Goal: Information Seeking & Learning: Find contact information

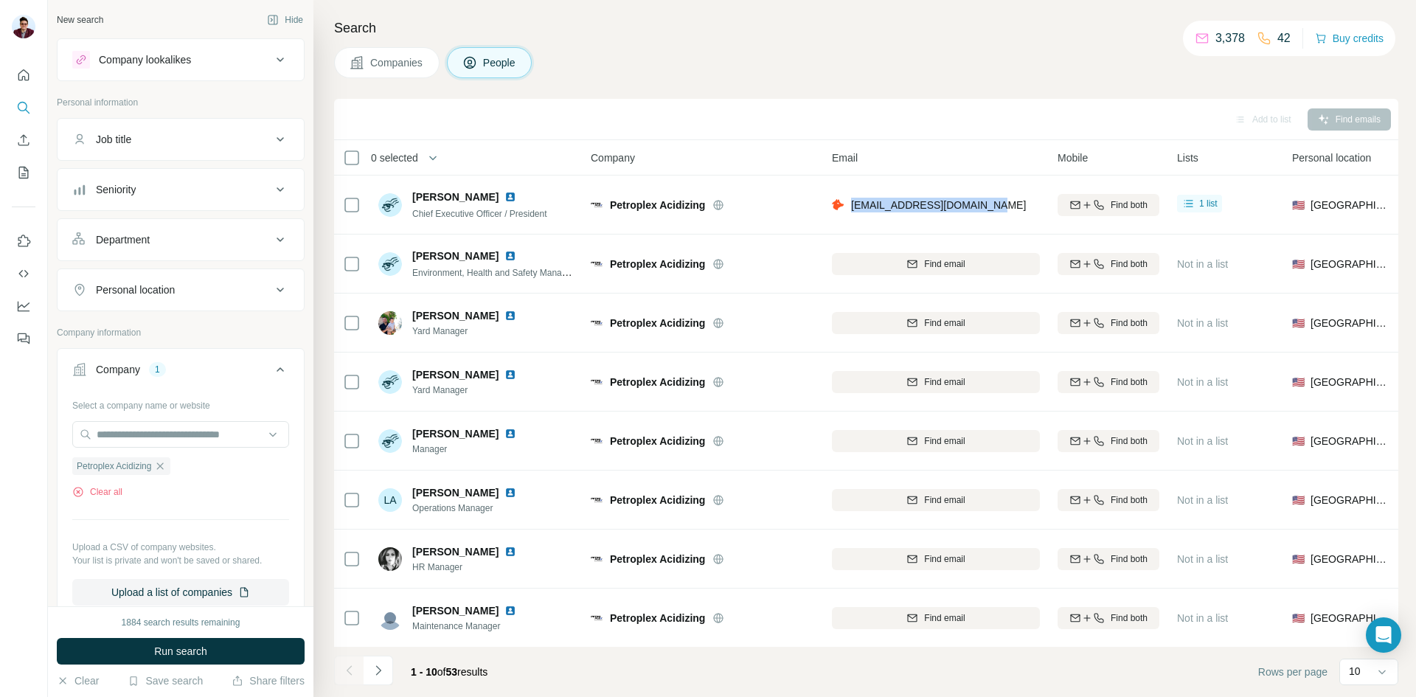
click at [379, 63] on span "Companies" at bounding box center [397, 62] width 54 height 15
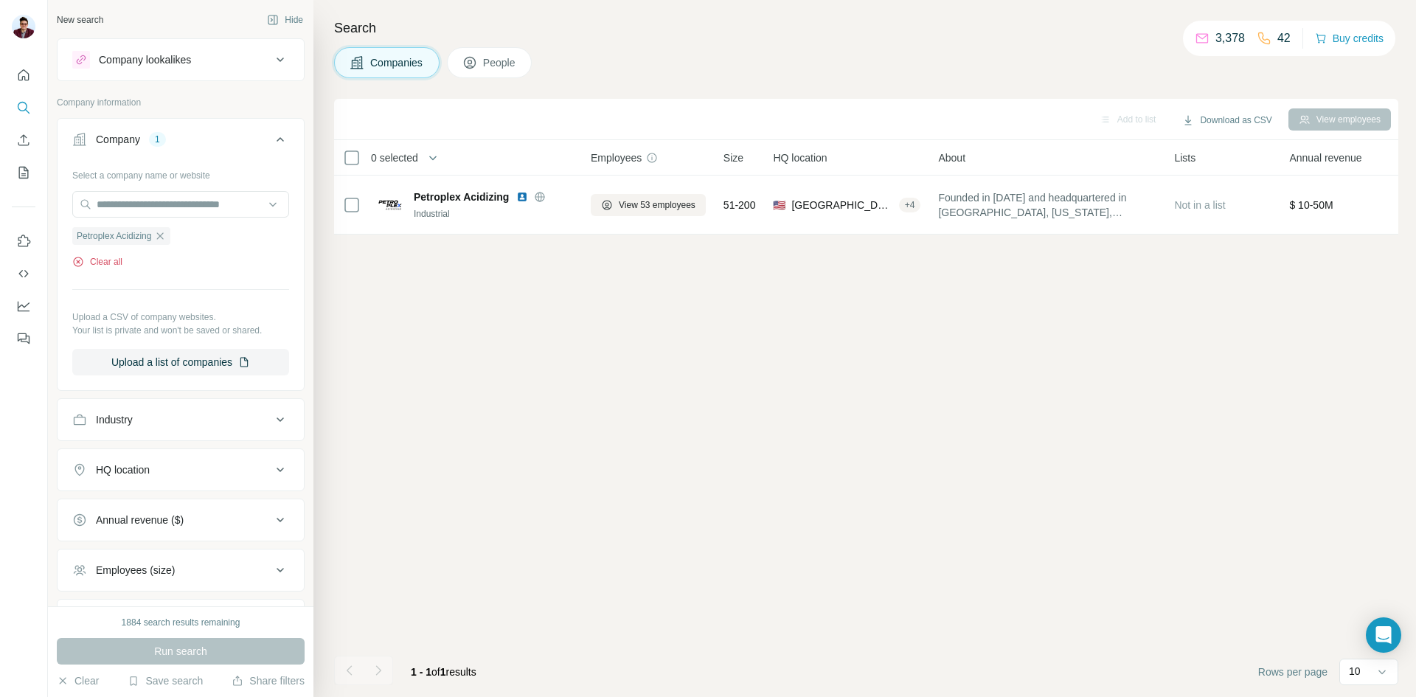
click at [81, 256] on button "Clear all" at bounding box center [97, 261] width 50 height 13
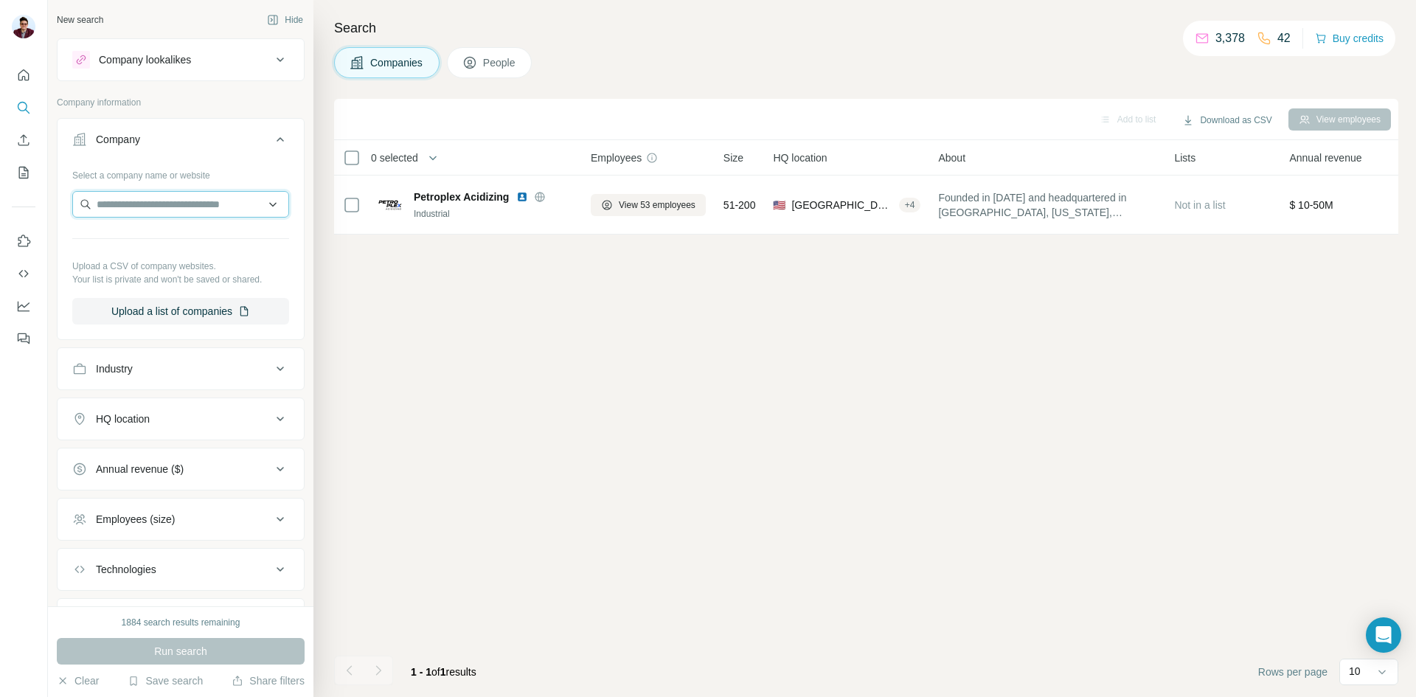
click at [132, 205] on input "text" at bounding box center [180, 204] width 217 height 27
paste input "**********"
type input "**********"
click at [160, 242] on p "Strand Energy L.C." at bounding box center [158, 237] width 88 height 15
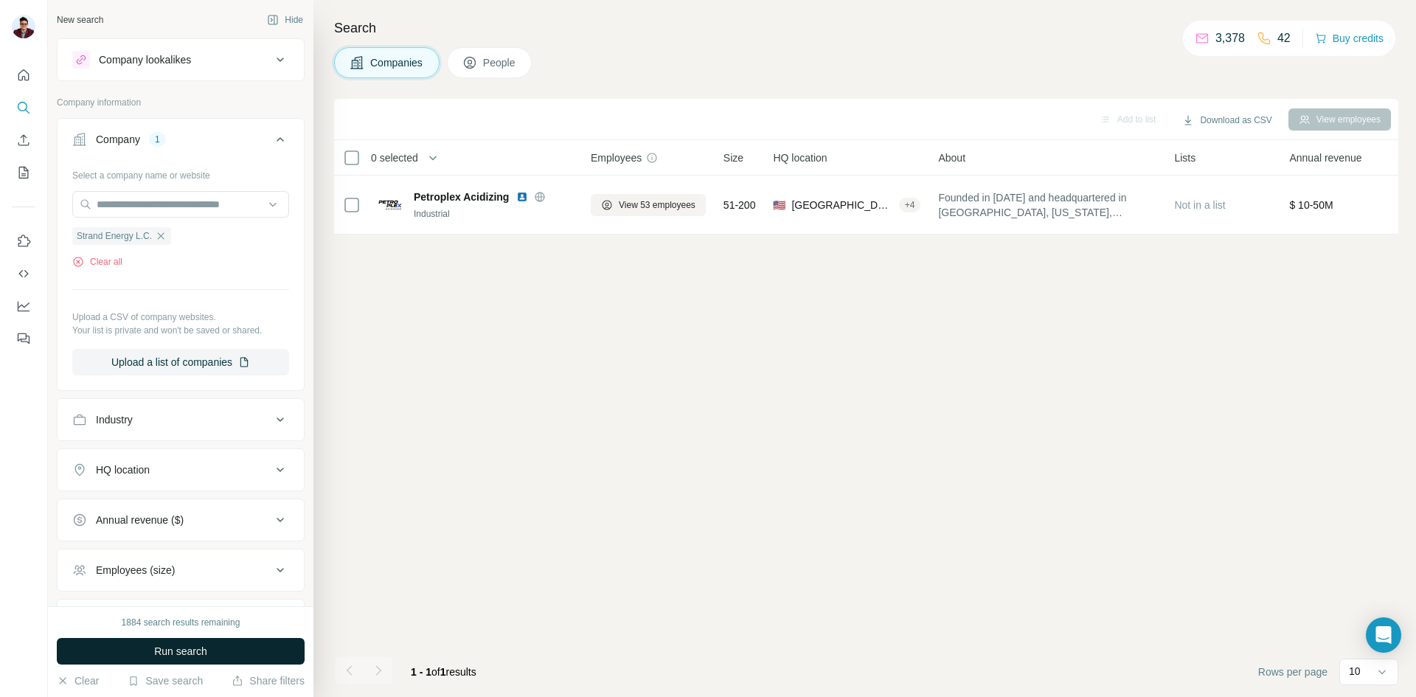
click at [173, 650] on span "Run search" at bounding box center [180, 651] width 53 height 15
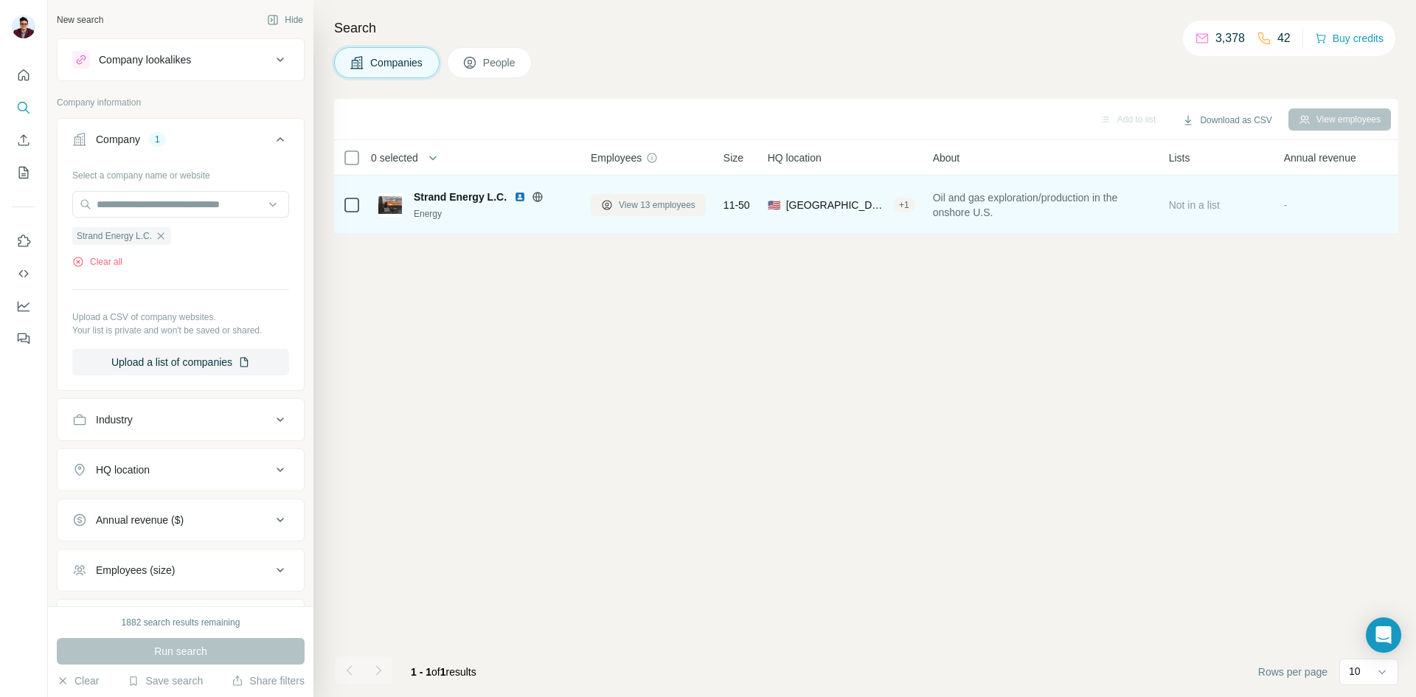
click at [650, 194] on button "View 13 employees" at bounding box center [648, 205] width 115 height 22
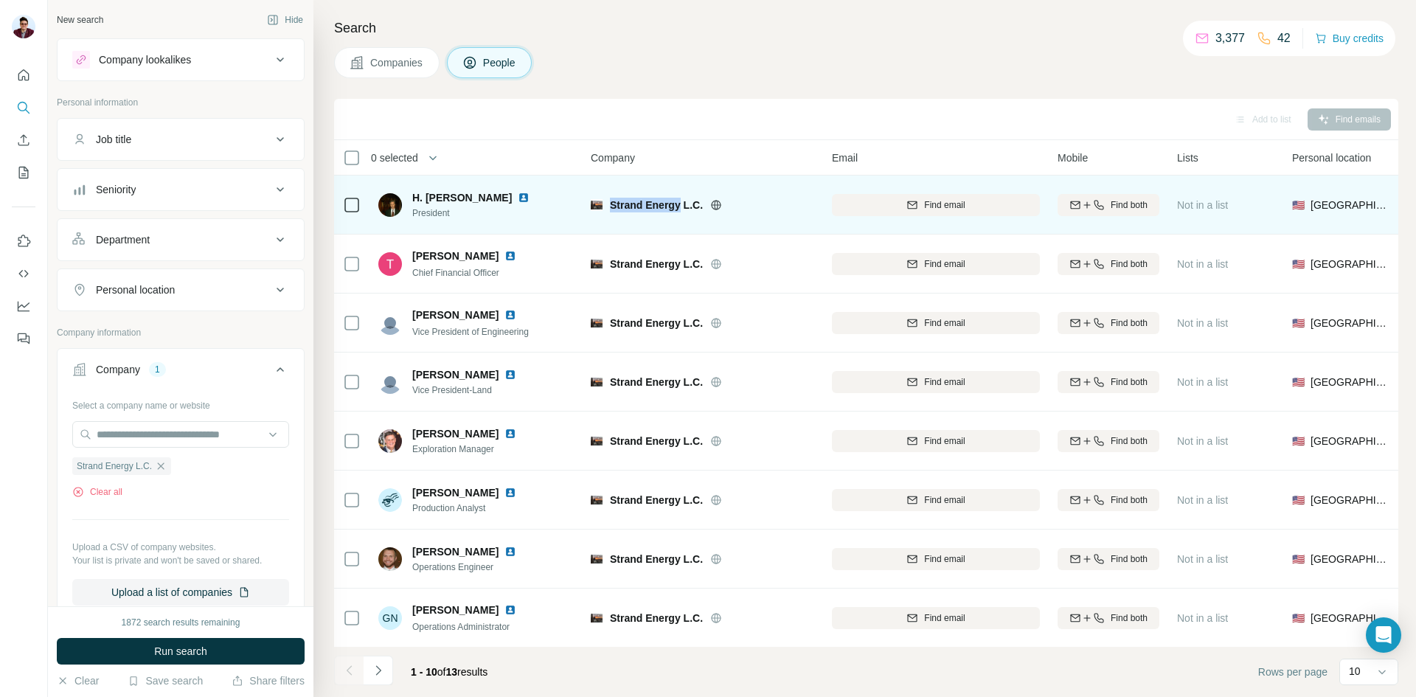
drag, startPoint x: 610, startPoint y: 201, endPoint x: 680, endPoint y: 205, distance: 70.2
click at [680, 205] on span "Strand Energy L.C." at bounding box center [656, 205] width 93 height 15
copy span "Strand Energy"
click at [412, 194] on span "H. [PERSON_NAME]" at bounding box center [462, 197] width 100 height 15
drag, startPoint x: 423, startPoint y: 198, endPoint x: 433, endPoint y: 198, distance: 9.6
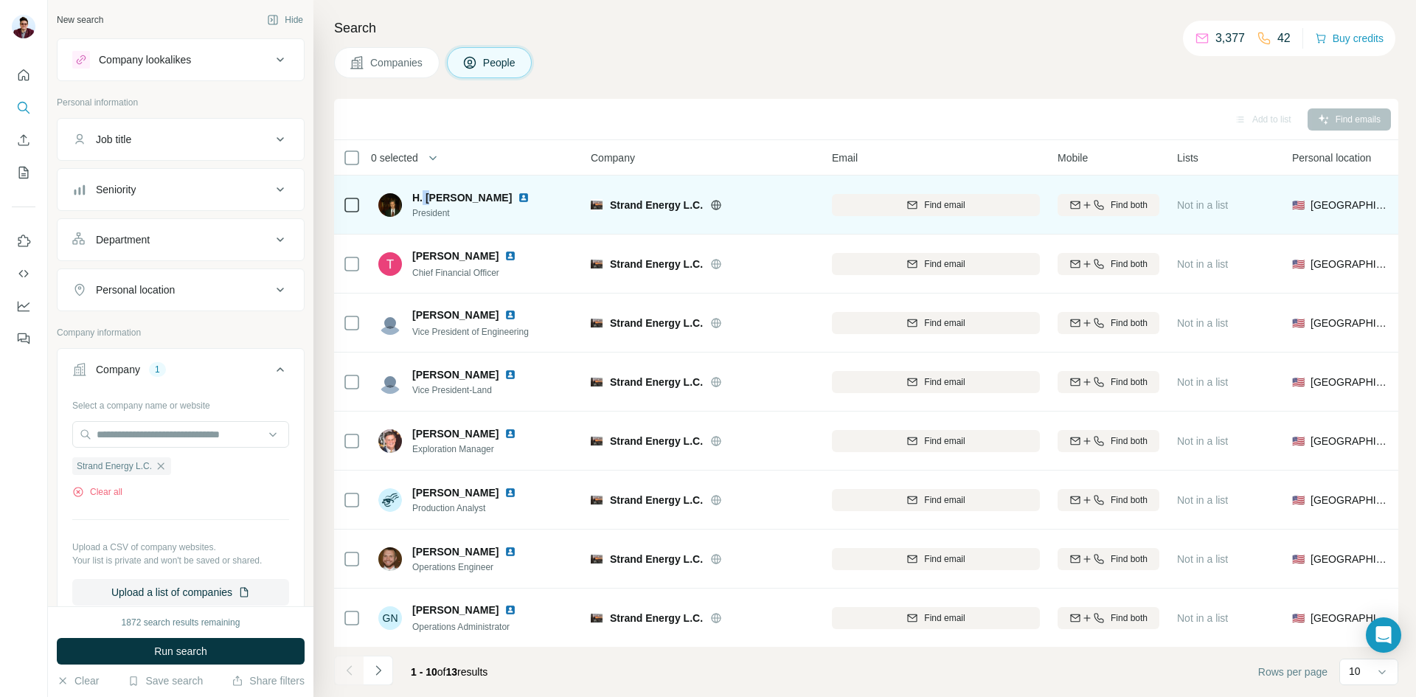
click at [432, 198] on span "H. [PERSON_NAME]" at bounding box center [462, 197] width 100 height 15
click at [427, 197] on span "H. [PERSON_NAME]" at bounding box center [462, 197] width 100 height 15
drag, startPoint x: 427, startPoint y: 197, endPoint x: 479, endPoint y: 197, distance: 51.6
click at [479, 197] on span "H. [PERSON_NAME]" at bounding box center [462, 197] width 100 height 15
copy span "[PERSON_NAME]"
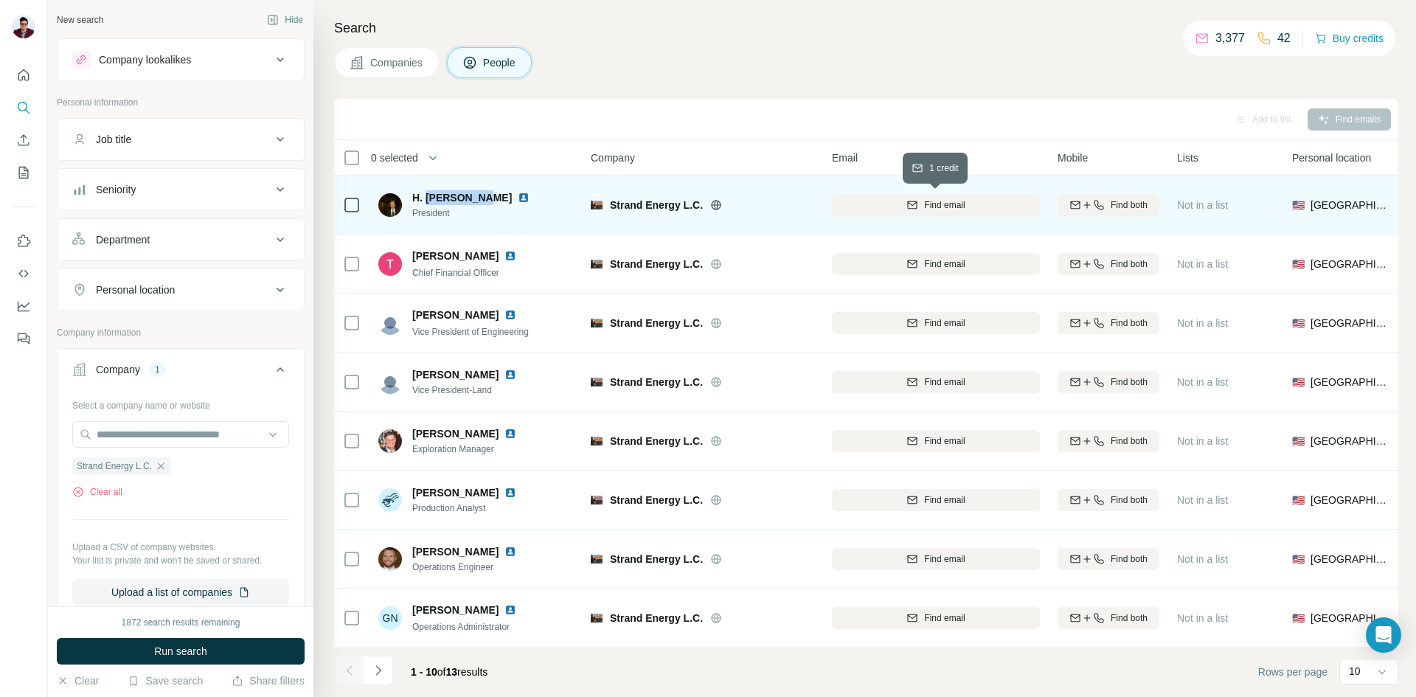
click at [903, 208] on div "Find email" at bounding box center [936, 204] width 208 height 13
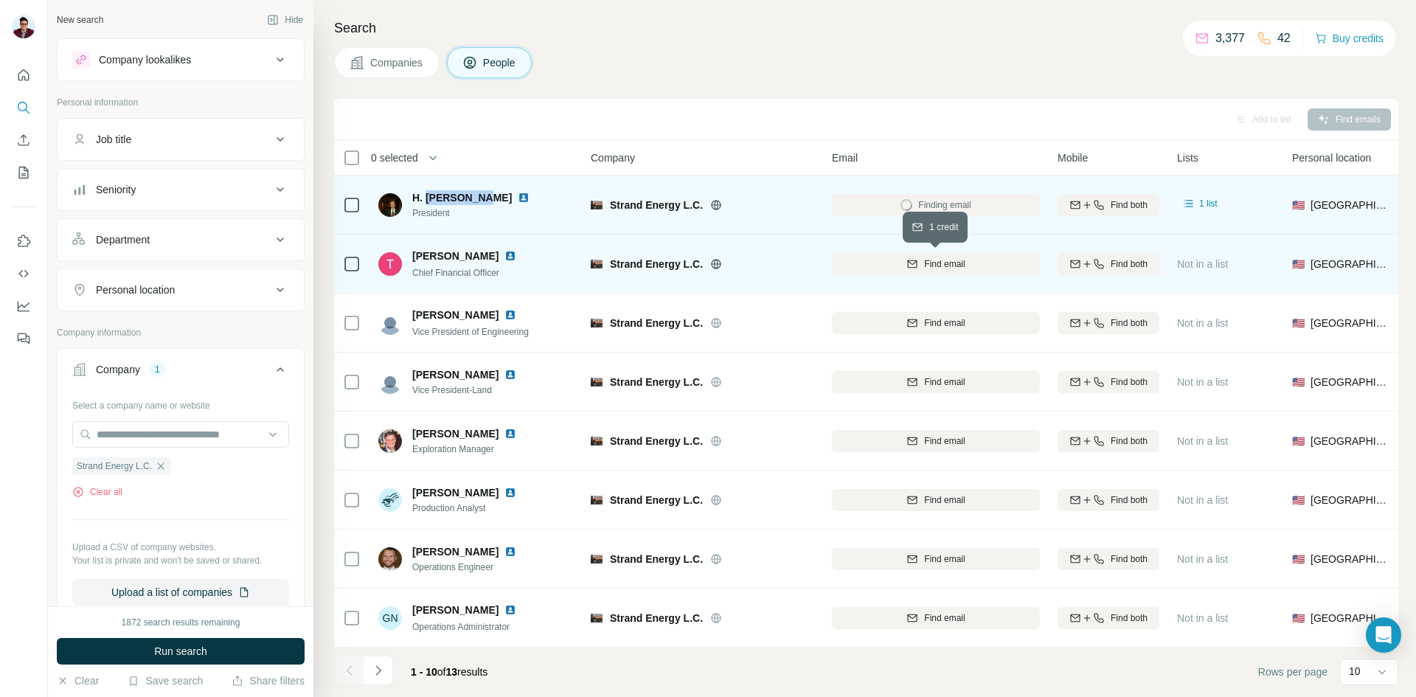
click at [945, 262] on span "Find email" at bounding box center [944, 263] width 41 height 13
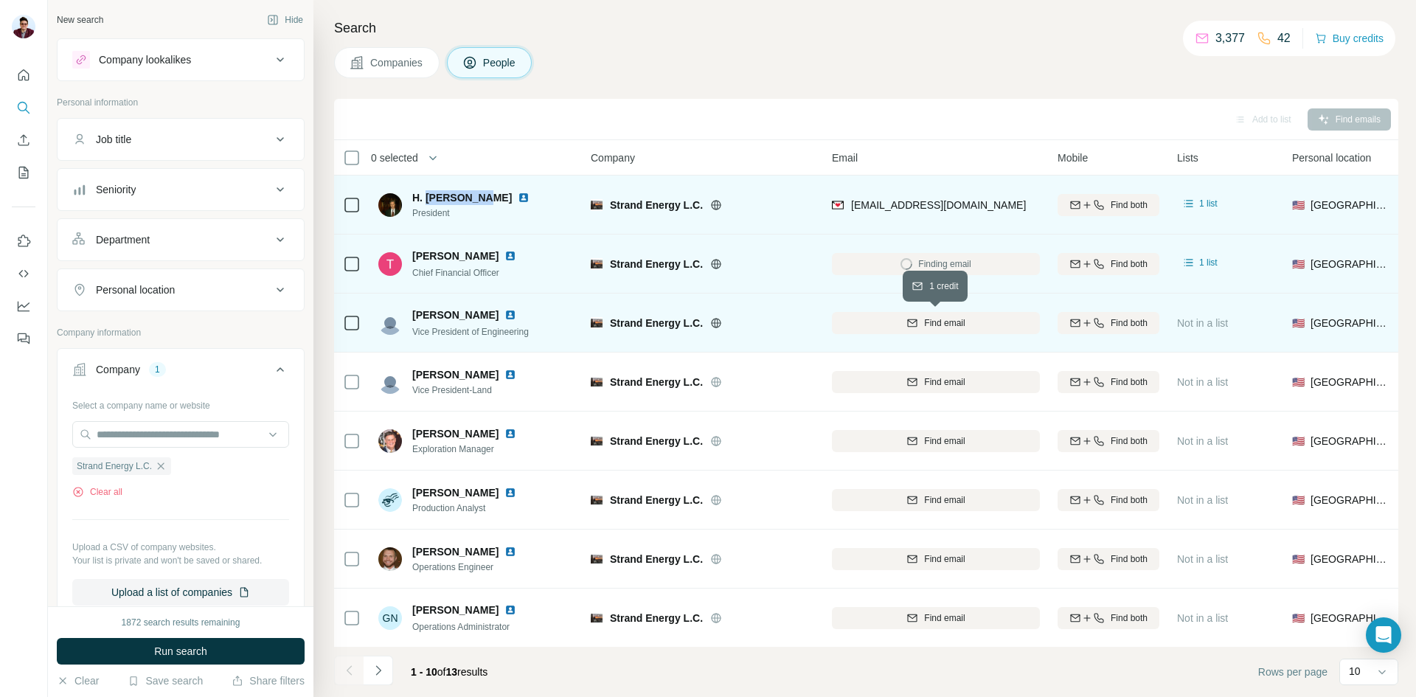
click at [934, 319] on span "Find email" at bounding box center [944, 322] width 41 height 13
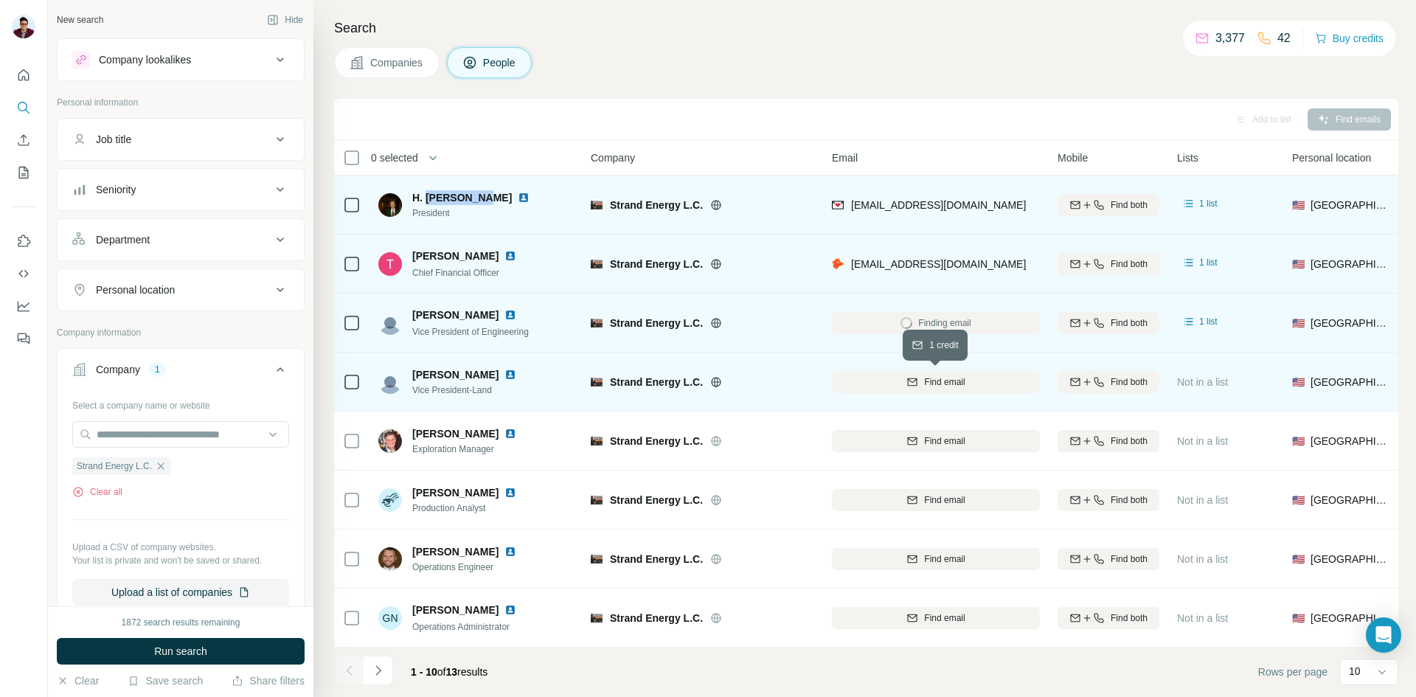
click at [959, 381] on span "Find email" at bounding box center [944, 381] width 41 height 13
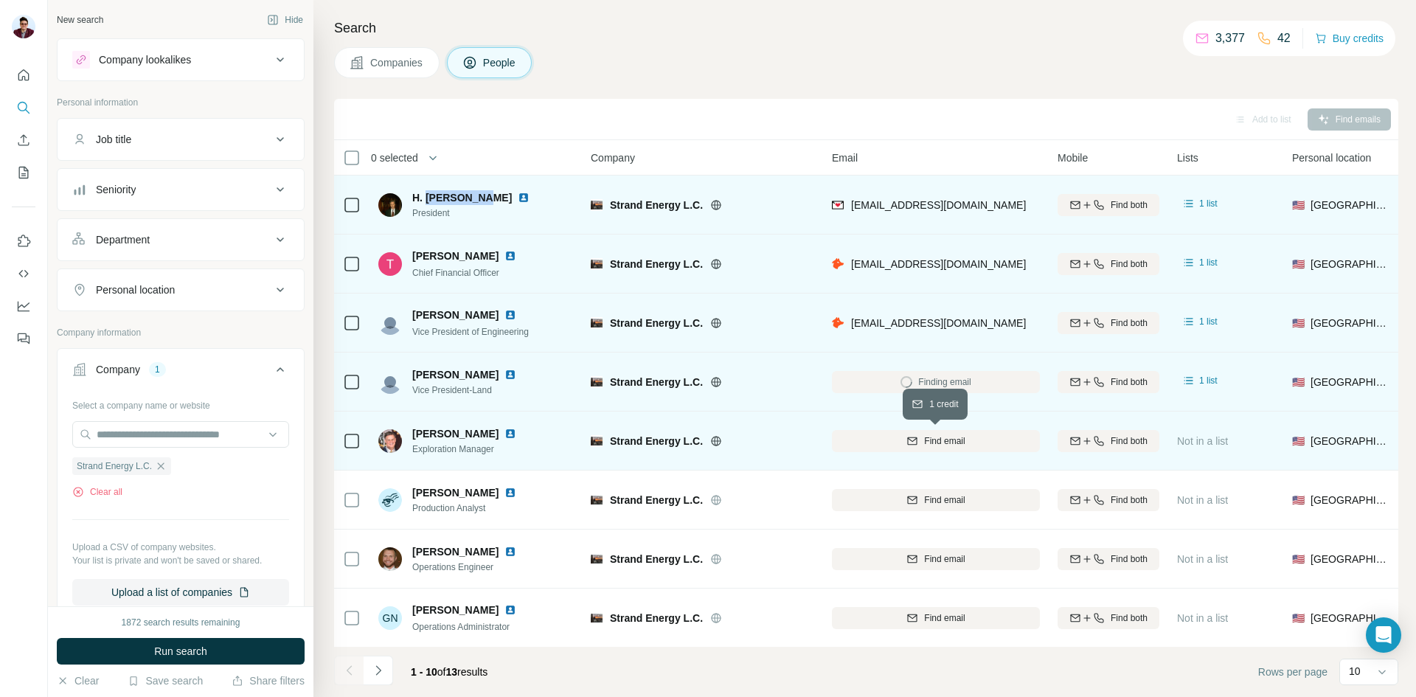
click at [917, 449] on button "Find email" at bounding box center [936, 441] width 208 height 22
drag, startPoint x: 848, startPoint y: 206, endPoint x: 1000, endPoint y: 212, distance: 152.1
click at [1000, 212] on div "[EMAIL_ADDRESS][DOMAIN_NAME]" at bounding box center [936, 204] width 208 height 41
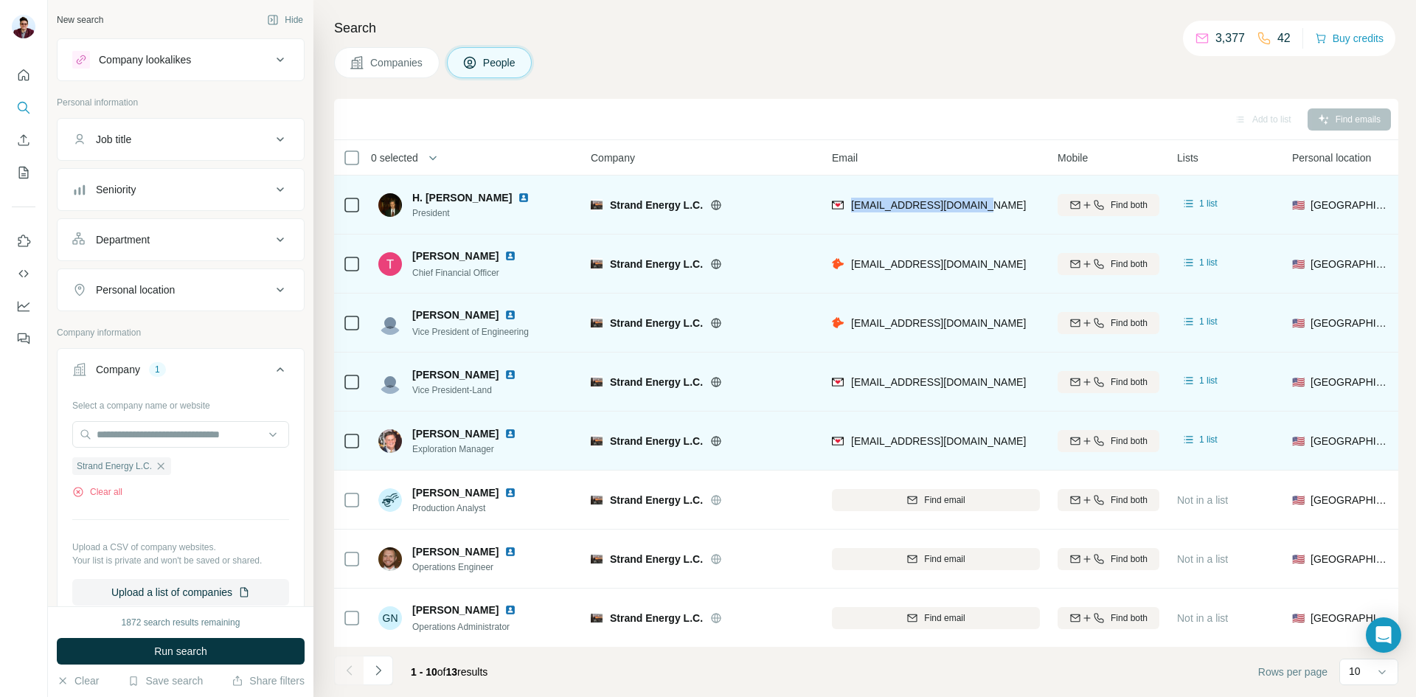
copy span "[EMAIL_ADDRESS][DOMAIN_NAME]"
drag, startPoint x: 459, startPoint y: 217, endPoint x: 410, endPoint y: 213, distance: 48.8
click at [410, 213] on div "H. [PERSON_NAME] President" at bounding box center [462, 205] width 169 height 30
copy span "President"
click at [518, 200] on img at bounding box center [524, 198] width 12 height 12
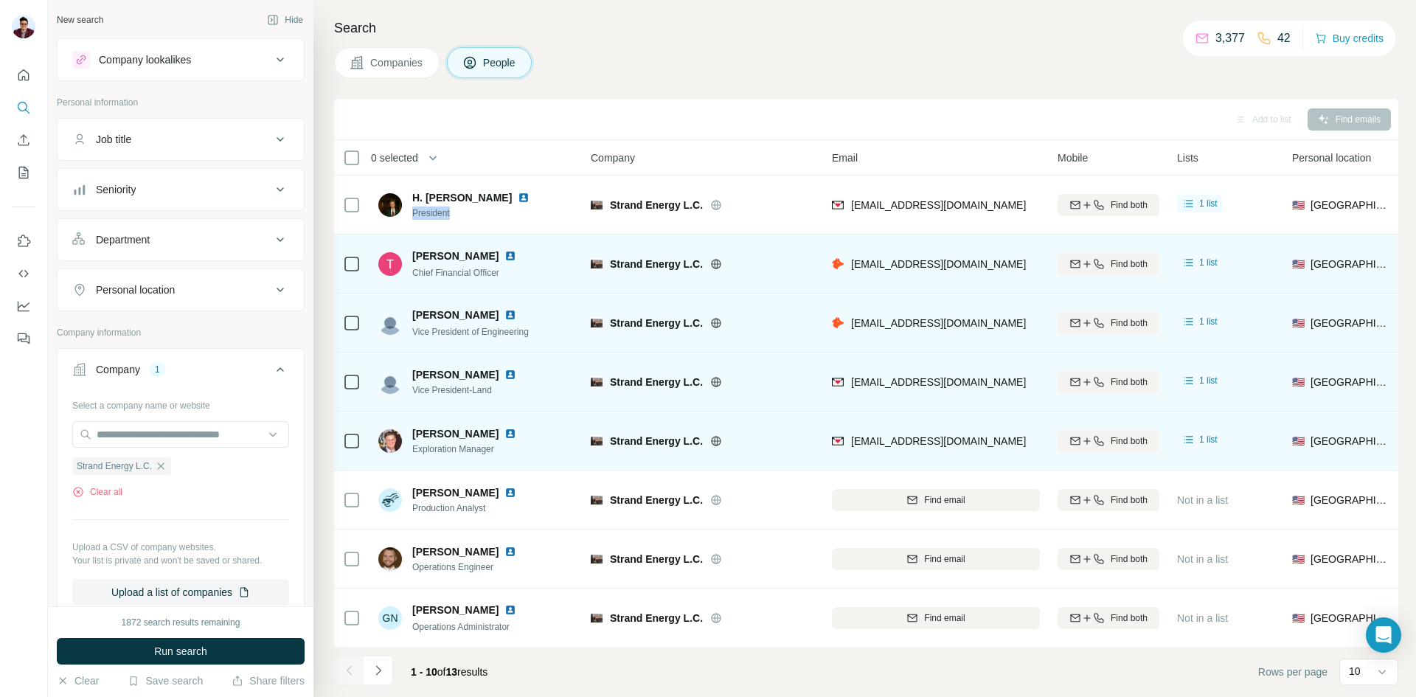
click at [504, 258] on img at bounding box center [510, 256] width 12 height 12
drag, startPoint x: 408, startPoint y: 254, endPoint x: 476, endPoint y: 254, distance: 67.9
click at [476, 254] on div "[PERSON_NAME] Chief Financial Officer" at bounding box center [456, 264] width 156 height 31
copy span "[PERSON_NAME]"
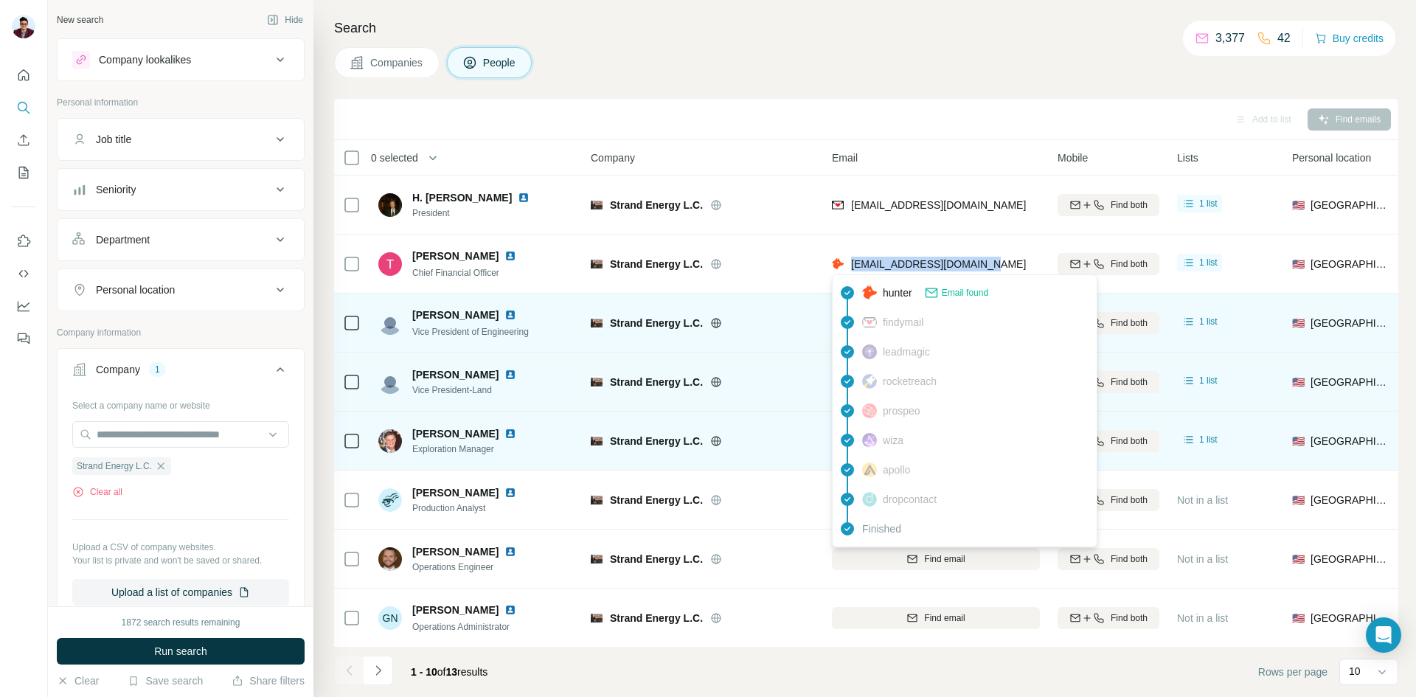
drag, startPoint x: 999, startPoint y: 266, endPoint x: 851, endPoint y: 264, distance: 147.5
click at [851, 264] on div "[EMAIL_ADDRESS][DOMAIN_NAME]" at bounding box center [936, 263] width 208 height 41
copy span "[EMAIL_ADDRESS][DOMAIN_NAME]"
click at [895, 266] on span "[EMAIL_ADDRESS][DOMAIN_NAME]" at bounding box center [938, 264] width 175 height 12
drag, startPoint x: 987, startPoint y: 260, endPoint x: 847, endPoint y: 262, distance: 139.4
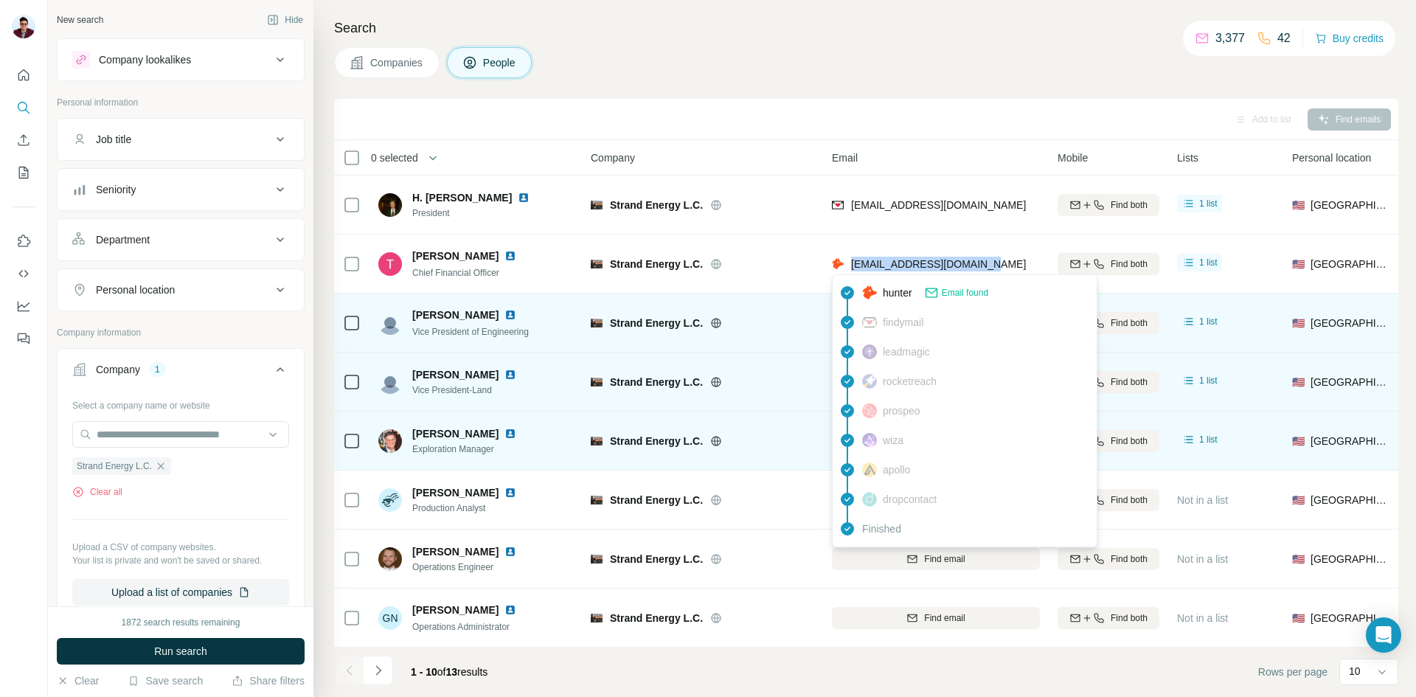
click at [847, 262] on div "[EMAIL_ADDRESS][DOMAIN_NAME]" at bounding box center [929, 264] width 194 height 15
click at [855, 267] on span "[EMAIL_ADDRESS][DOMAIN_NAME]" at bounding box center [938, 264] width 175 height 12
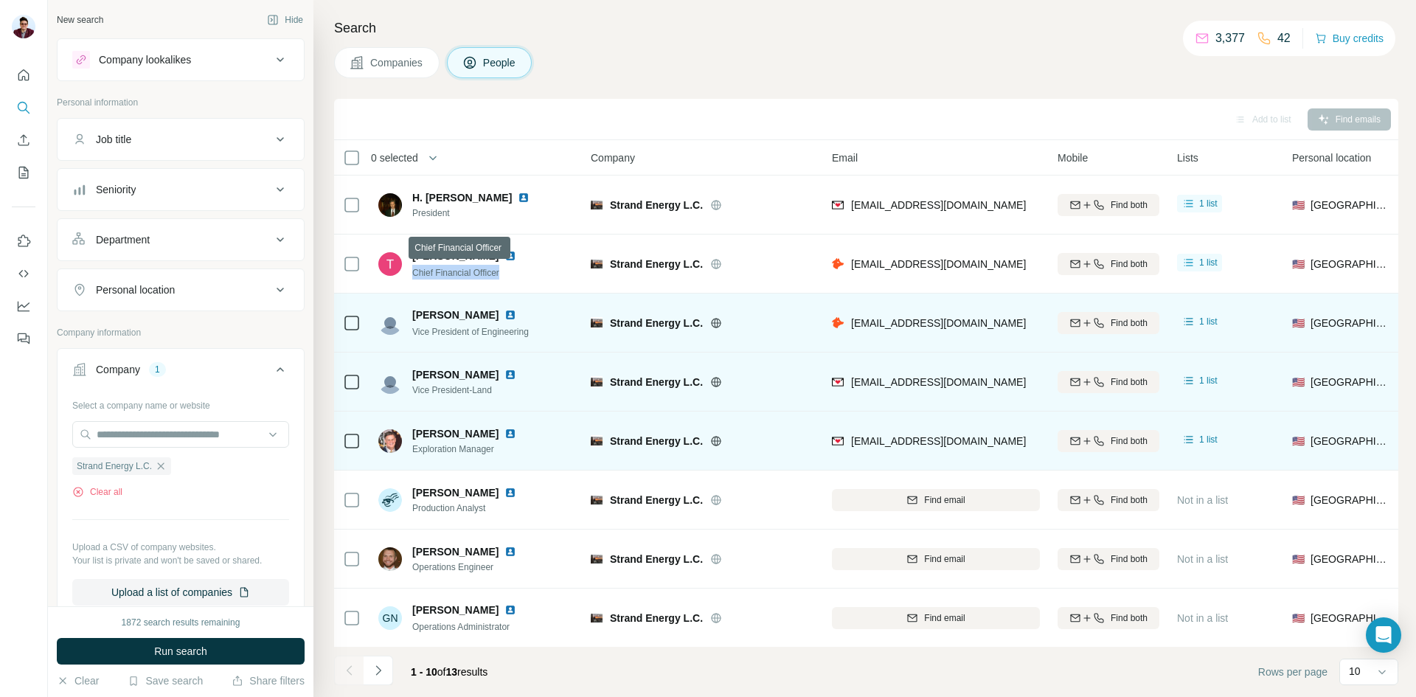
drag, startPoint x: 508, startPoint y: 273, endPoint x: 412, endPoint y: 276, distance: 96.7
click at [412, 276] on div "[PERSON_NAME] Chief Financial Officer" at bounding box center [456, 264] width 156 height 31
click at [505, 273] on div "Chief Financial Officer" at bounding box center [473, 272] width 122 height 15
drag, startPoint x: 413, startPoint y: 315, endPoint x: 496, endPoint y: 310, distance: 83.5
click at [496, 310] on div "[PERSON_NAME]" at bounding box center [473, 315] width 122 height 15
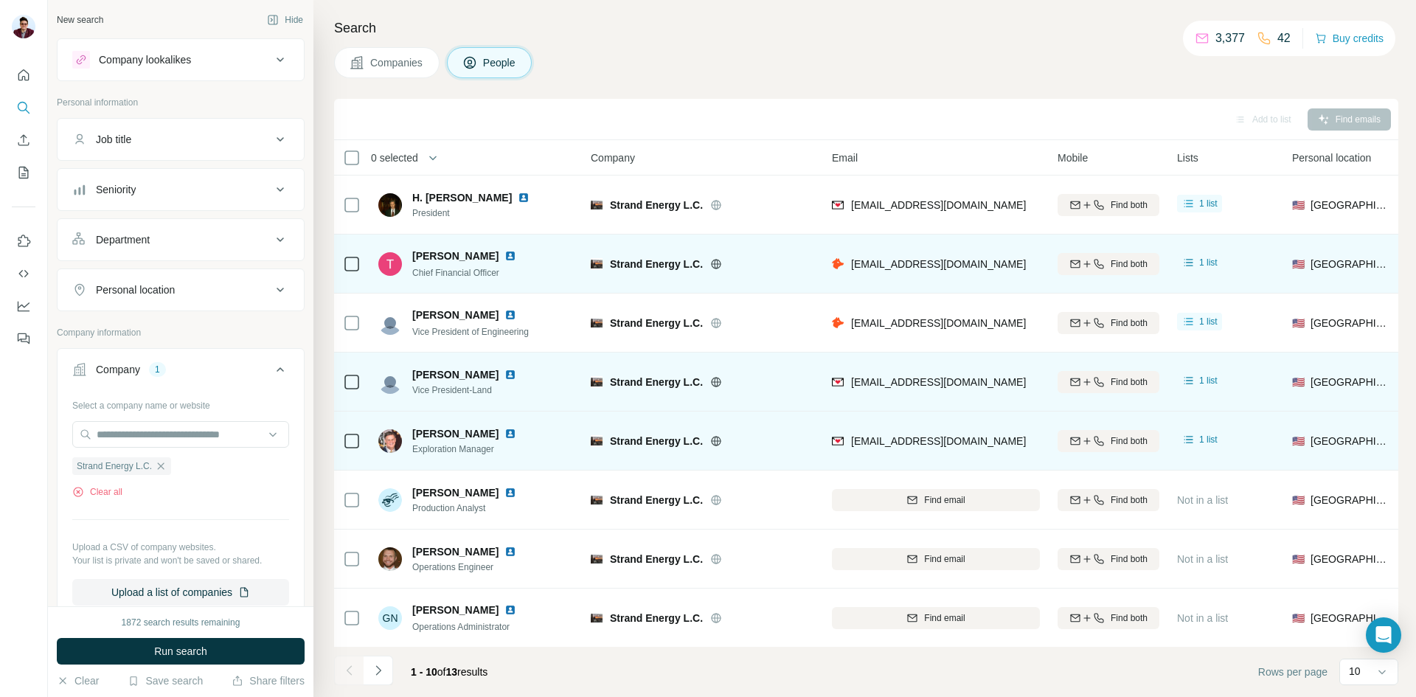
copy span "[PERSON_NAME]"
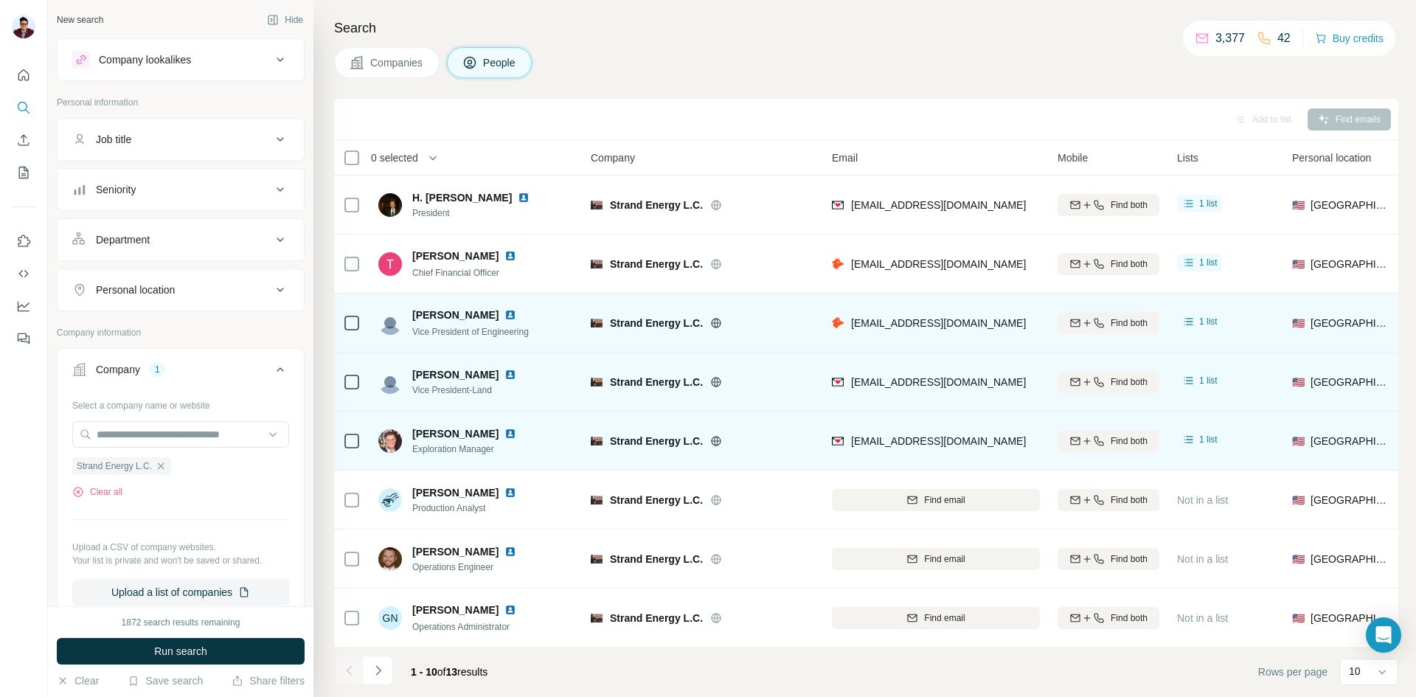
click at [504, 313] on img at bounding box center [510, 315] width 12 height 12
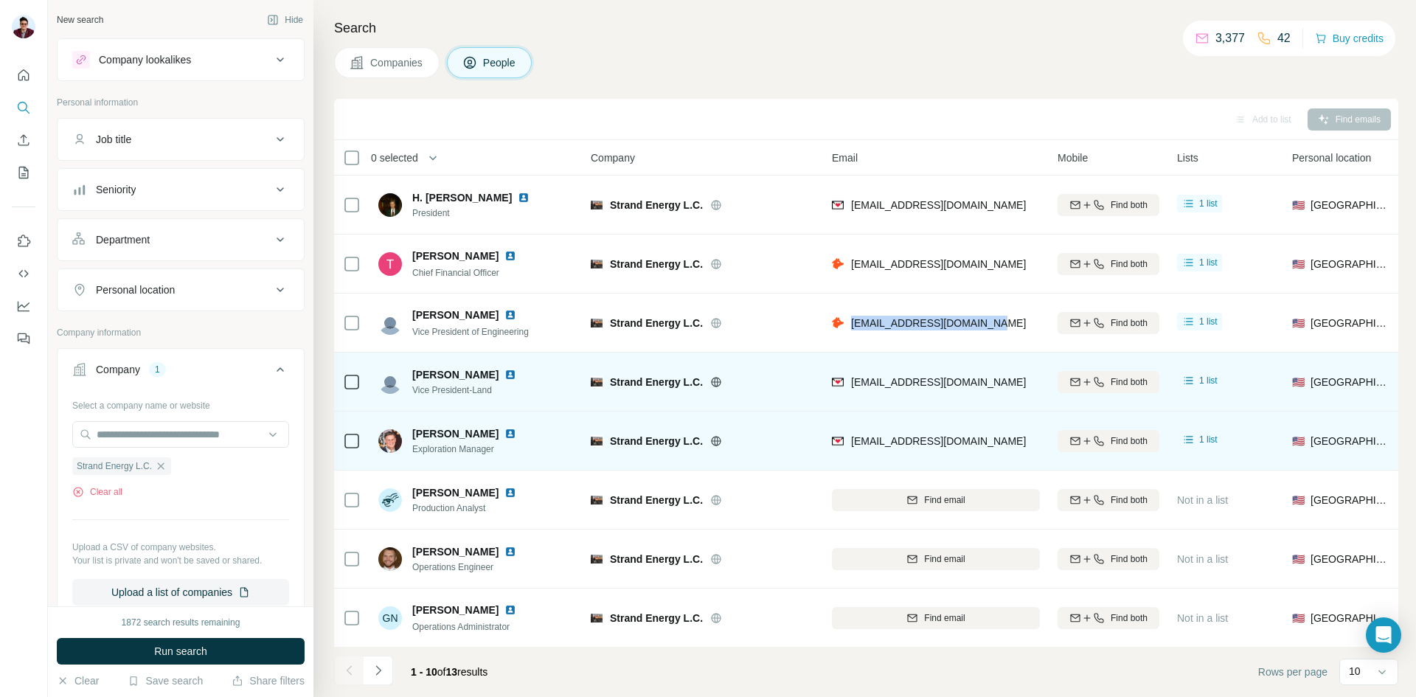
drag, startPoint x: 854, startPoint y: 325, endPoint x: 1004, endPoint y: 328, distance: 149.8
click at [1004, 328] on div "[EMAIL_ADDRESS][DOMAIN_NAME]" at bounding box center [936, 322] width 208 height 41
copy span "[EMAIL_ADDRESS][DOMAIN_NAME]"
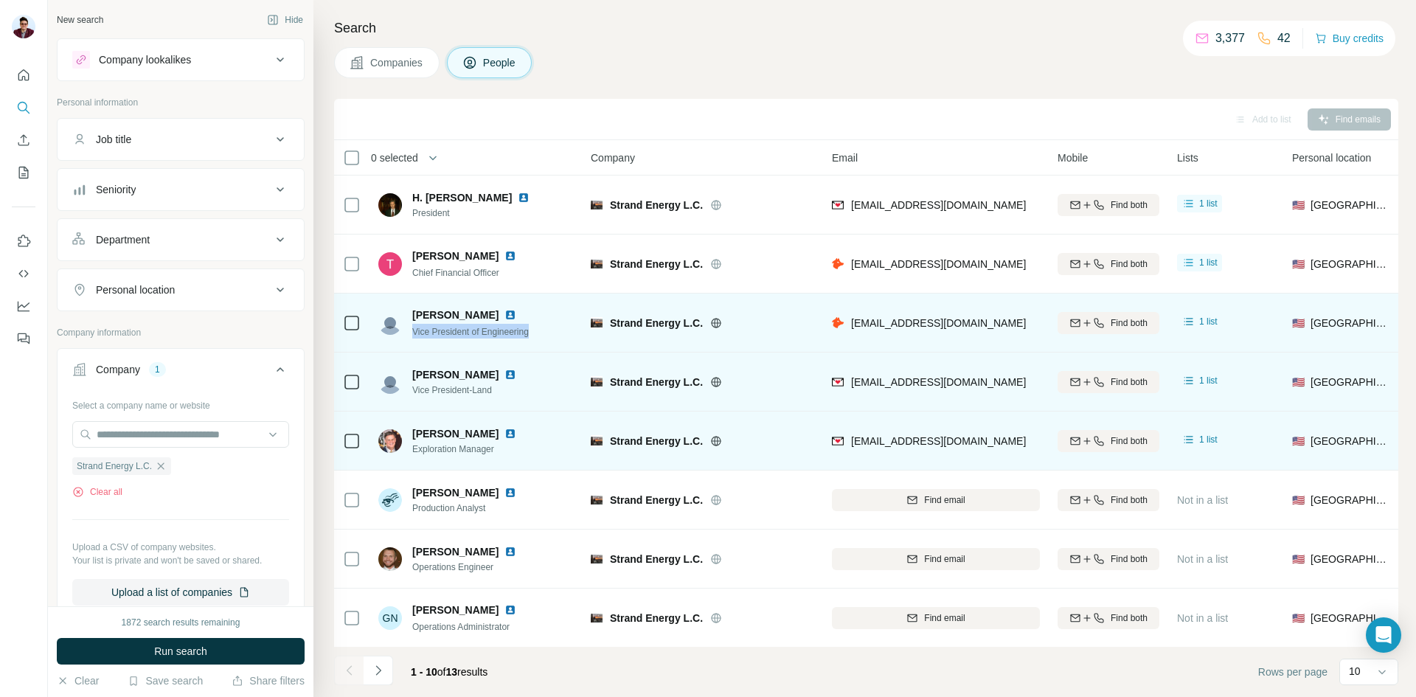
drag, startPoint x: 412, startPoint y: 333, endPoint x: 541, endPoint y: 341, distance: 129.4
click at [541, 341] on div "[PERSON_NAME] Vice President of Engineering" at bounding box center [476, 322] width 196 height 41
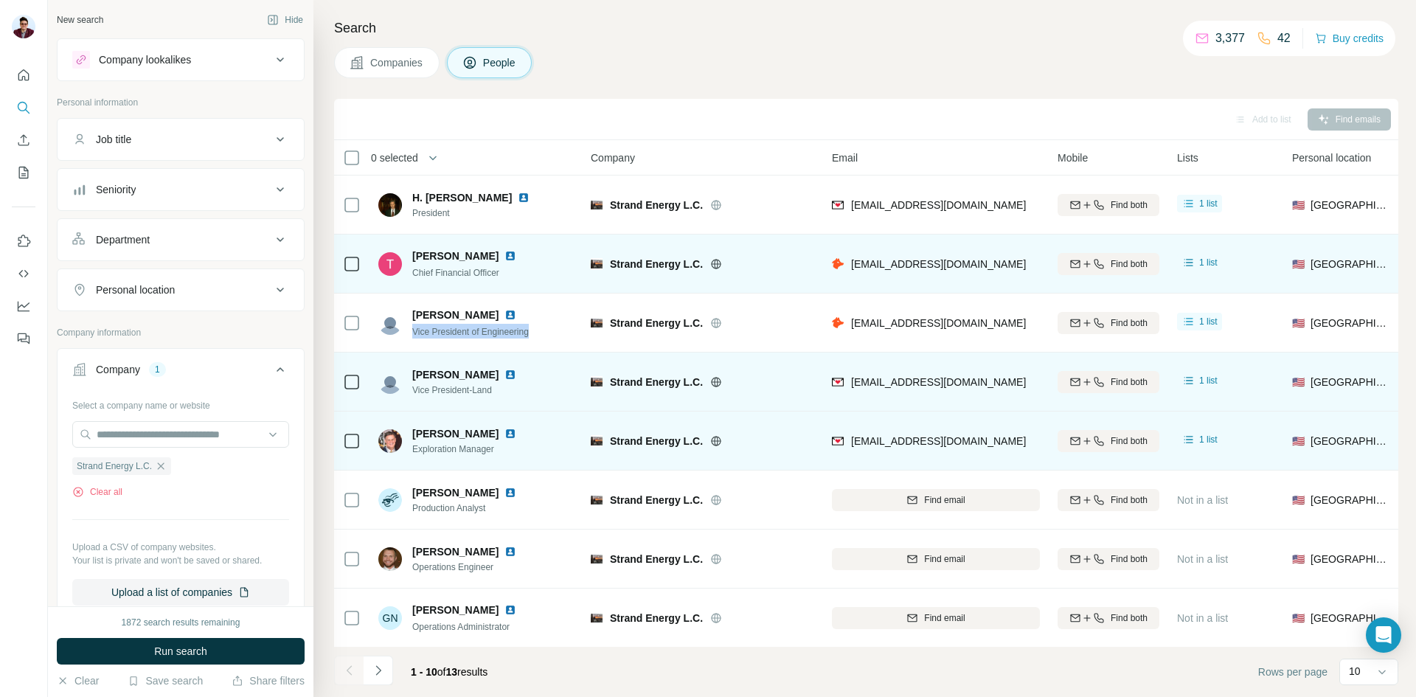
copy span "Vice President of Engineering"
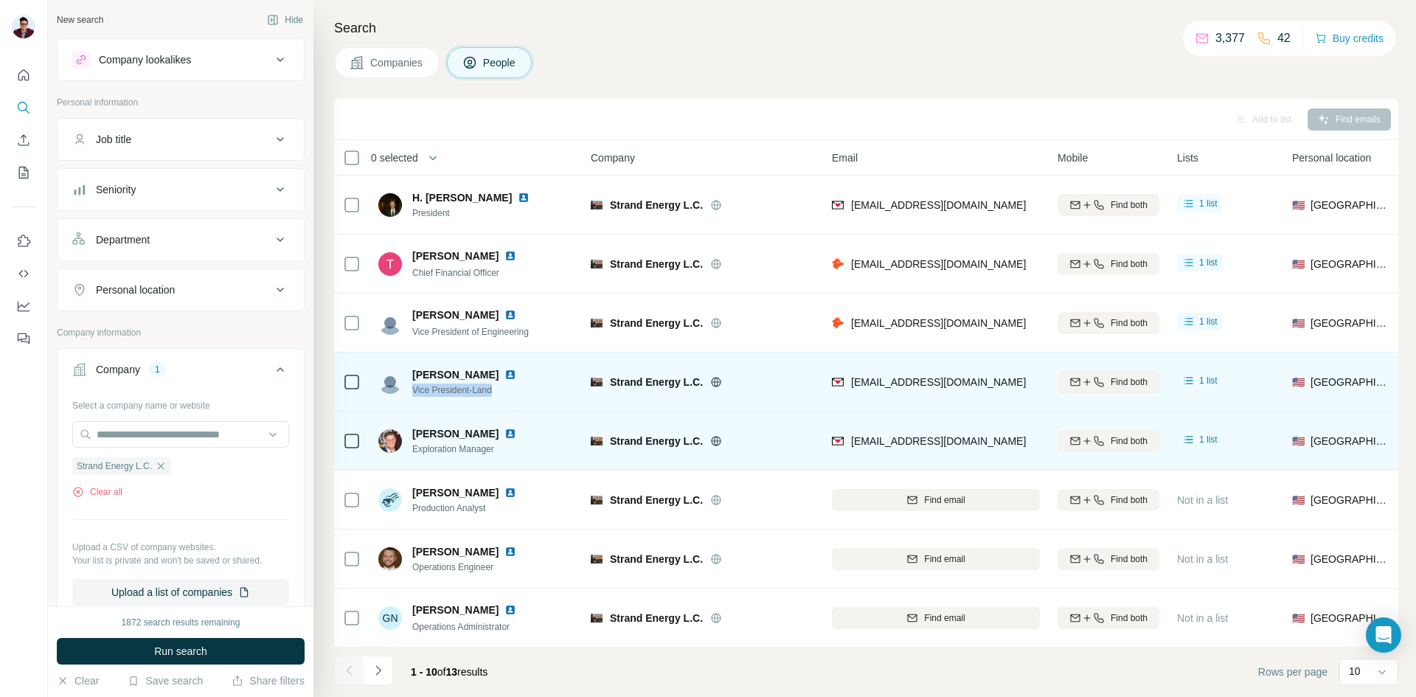
drag, startPoint x: 412, startPoint y: 390, endPoint x: 532, endPoint y: 388, distance: 120.2
click at [532, 388] on div "[PERSON_NAME] Vice President-Land" at bounding box center [476, 381] width 196 height 41
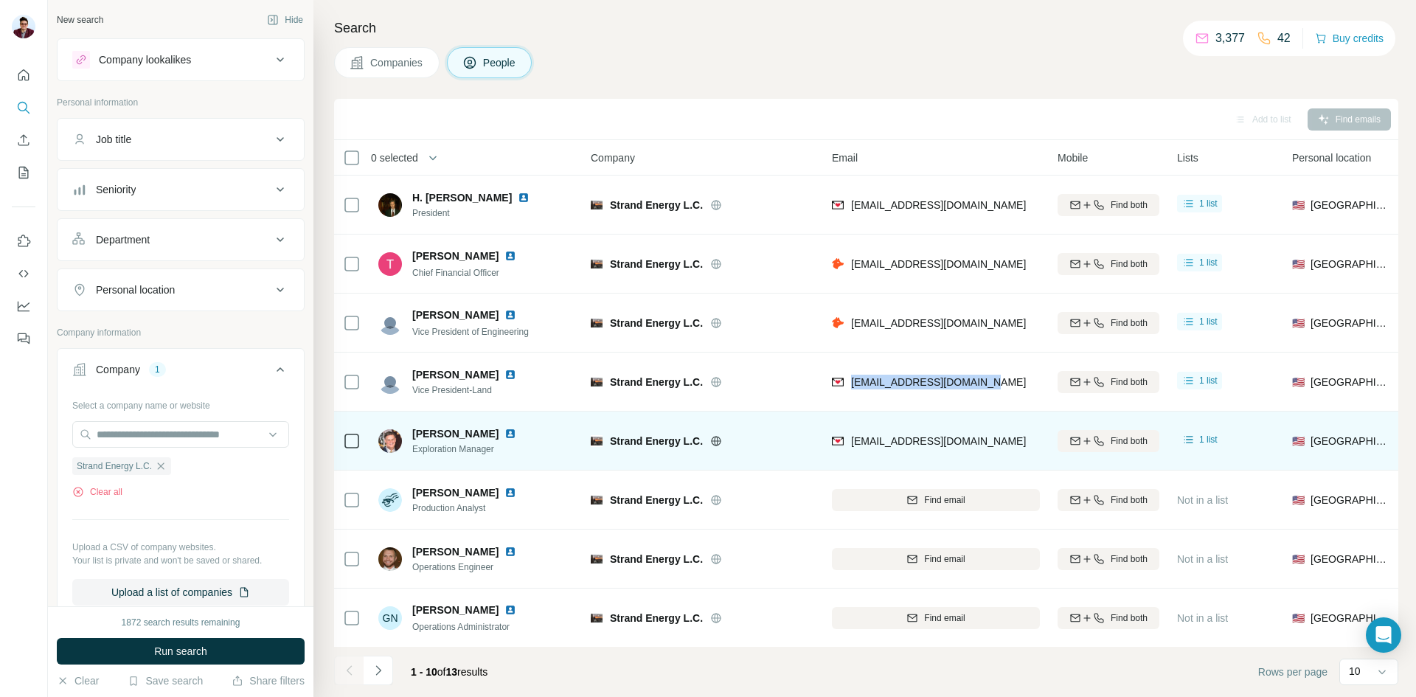
drag, startPoint x: 853, startPoint y: 381, endPoint x: 994, endPoint y: 379, distance: 141.6
click at [994, 379] on div "[EMAIL_ADDRESS][DOMAIN_NAME]" at bounding box center [936, 381] width 208 height 41
copy span "[EMAIL_ADDRESS][DOMAIN_NAME]"
drag, startPoint x: 412, startPoint y: 375, endPoint x: 471, endPoint y: 375, distance: 59.7
click at [471, 375] on div "[PERSON_NAME] Vice President-Land" at bounding box center [456, 382] width 156 height 30
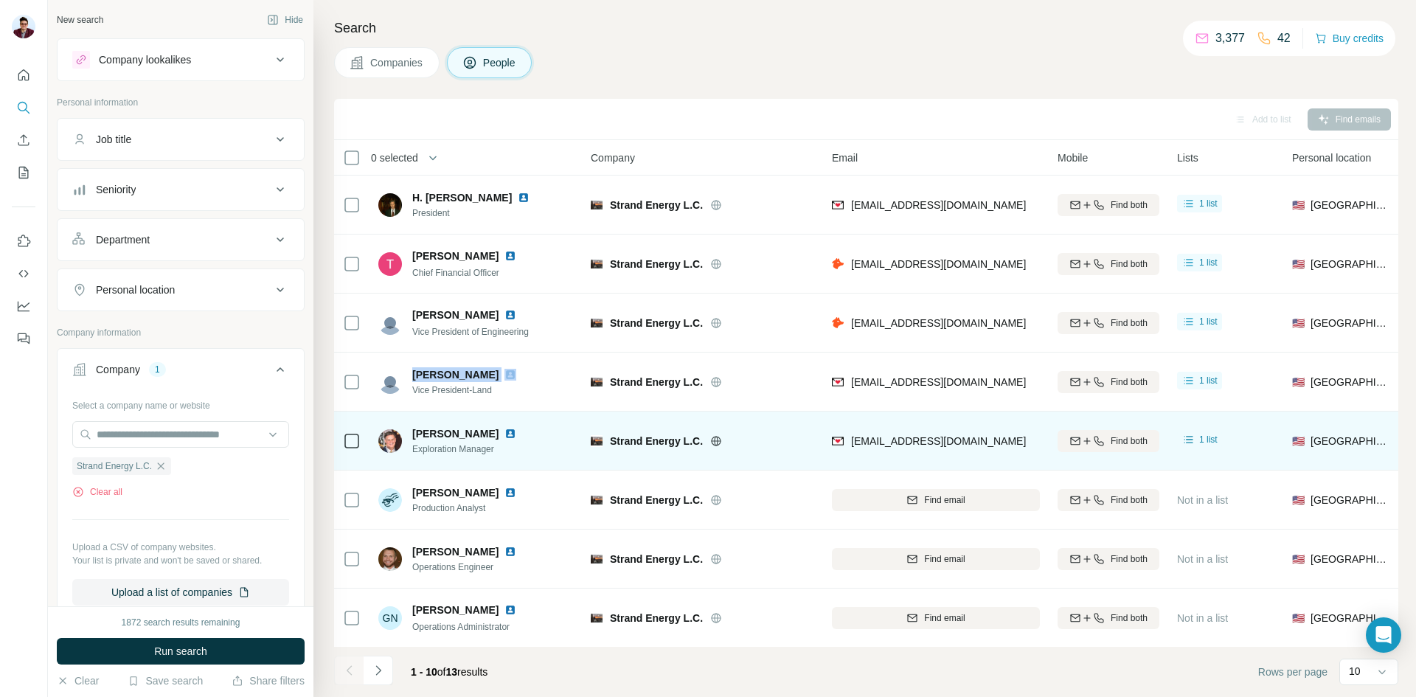
click at [504, 376] on img at bounding box center [510, 375] width 12 height 12
drag, startPoint x: 415, startPoint y: 392, endPoint x: 428, endPoint y: 391, distance: 12.6
click at [428, 391] on span "Vice President-Land" at bounding box center [473, 390] width 122 height 13
drag, startPoint x: 503, startPoint y: 387, endPoint x: 410, endPoint y: 389, distance: 93.0
click at [410, 389] on div "[PERSON_NAME] Vice President-Land" at bounding box center [456, 382] width 156 height 30
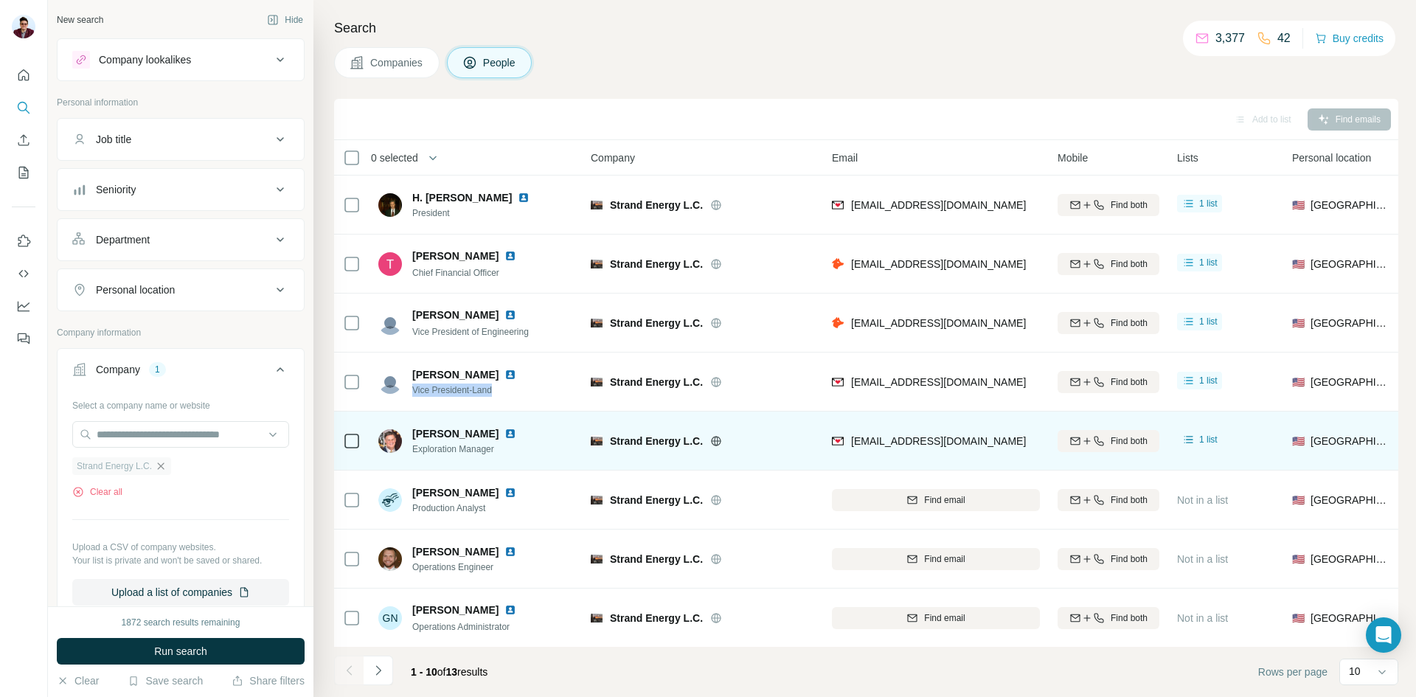
click at [167, 468] on icon "button" at bounding box center [161, 466] width 12 height 12
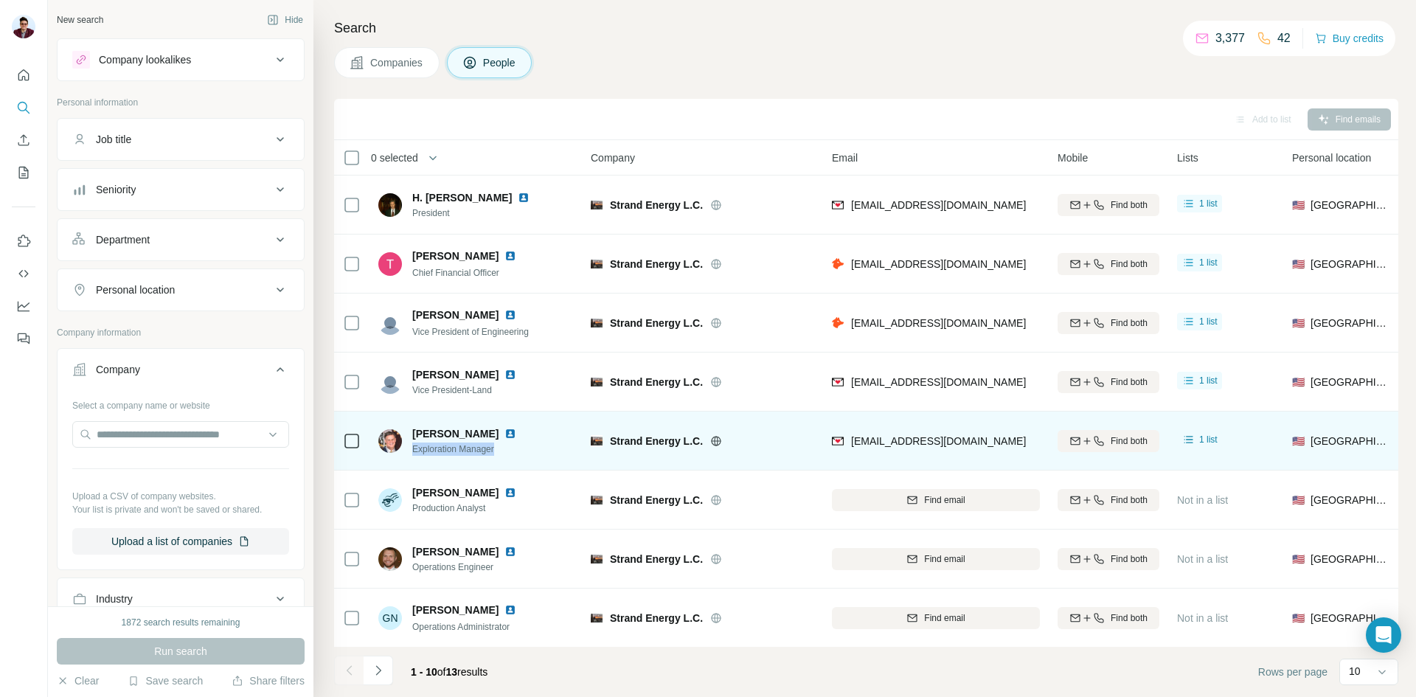
drag, startPoint x: 411, startPoint y: 451, endPoint x: 514, endPoint y: 449, distance: 103.3
click at [514, 449] on div "[PERSON_NAME] Exploration Manager" at bounding box center [456, 441] width 156 height 30
click at [795, 440] on div "Strand Energy L.C." at bounding box center [712, 441] width 204 height 15
click at [508, 435] on img at bounding box center [510, 434] width 12 height 12
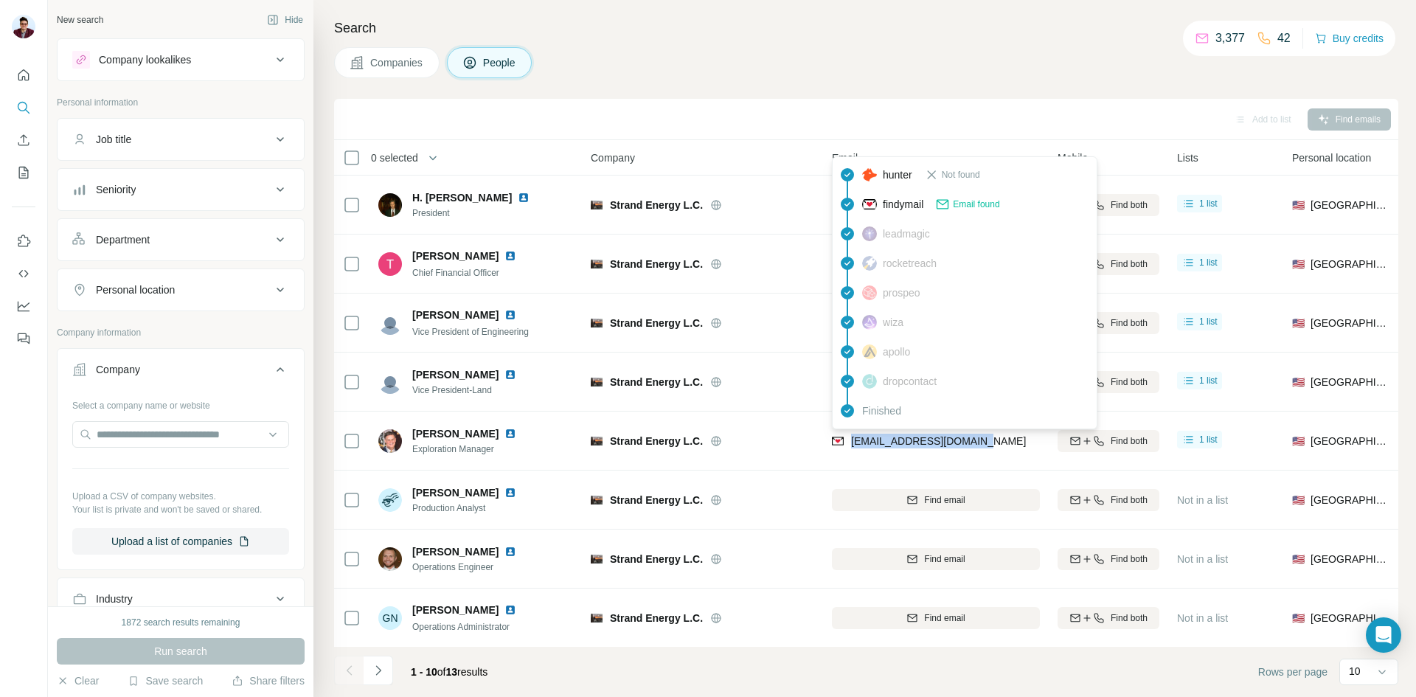
drag, startPoint x: 998, startPoint y: 442, endPoint x: 853, endPoint y: 440, distance: 145.3
click at [853, 440] on div "[EMAIL_ADDRESS][DOMAIN_NAME]" at bounding box center [936, 440] width 208 height 41
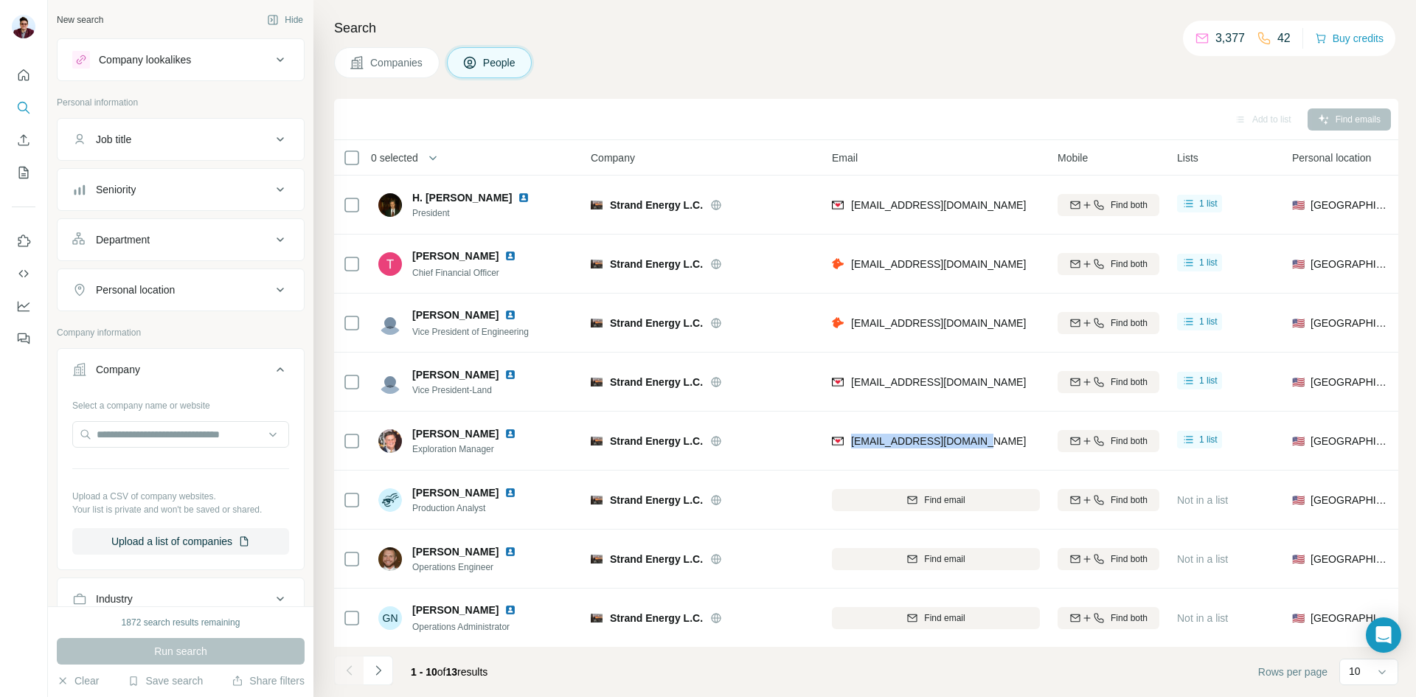
click at [382, 53] on button "Companies" at bounding box center [386, 62] width 105 height 31
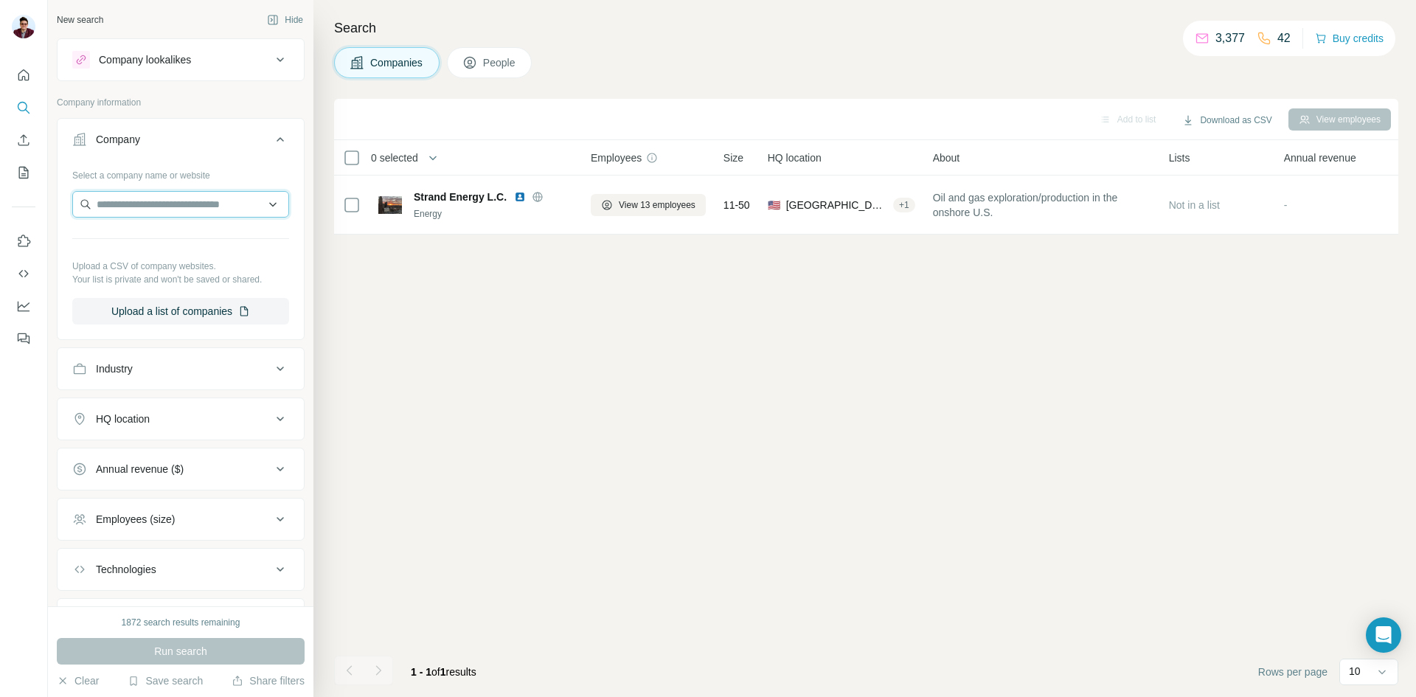
click at [142, 215] on input "text" at bounding box center [180, 204] width 217 height 27
paste input "**********"
type input "**********"
click at [159, 249] on p "[DOMAIN_NAME]" at bounding box center [163, 251] width 98 height 13
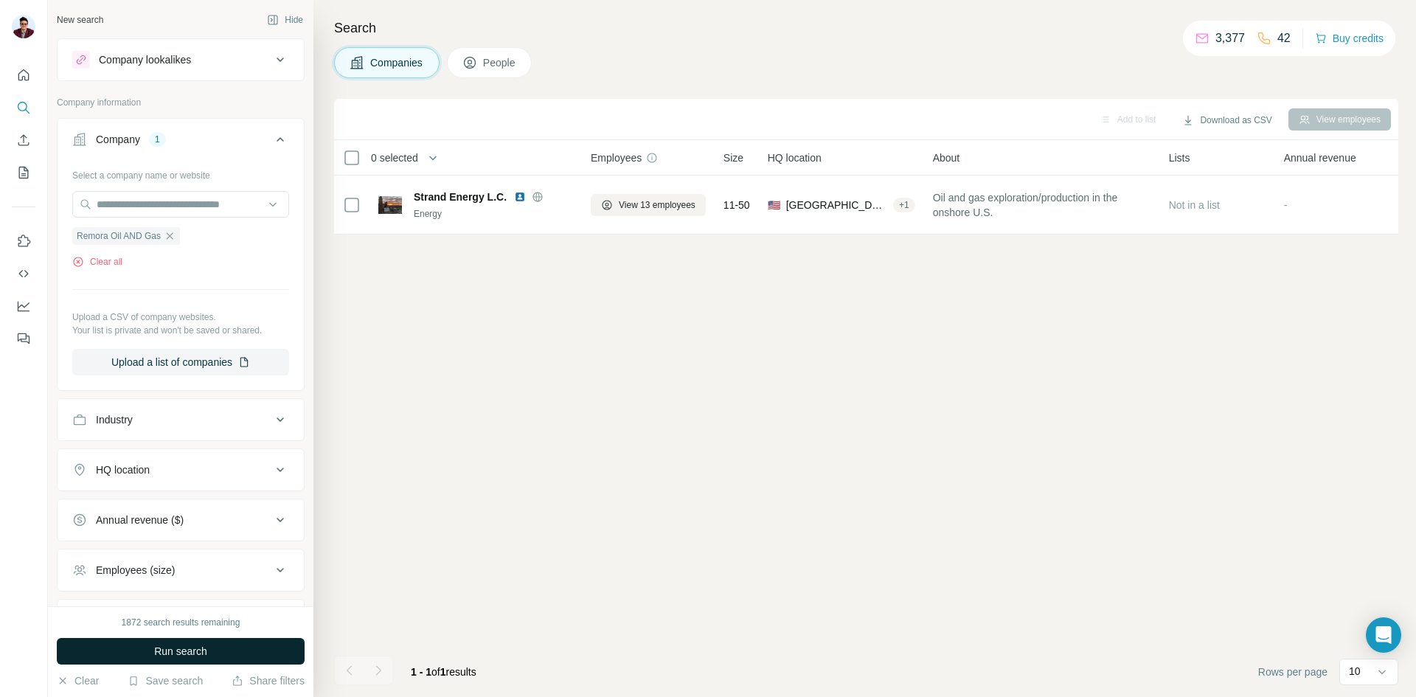
click at [169, 645] on span "Run search" at bounding box center [180, 651] width 53 height 15
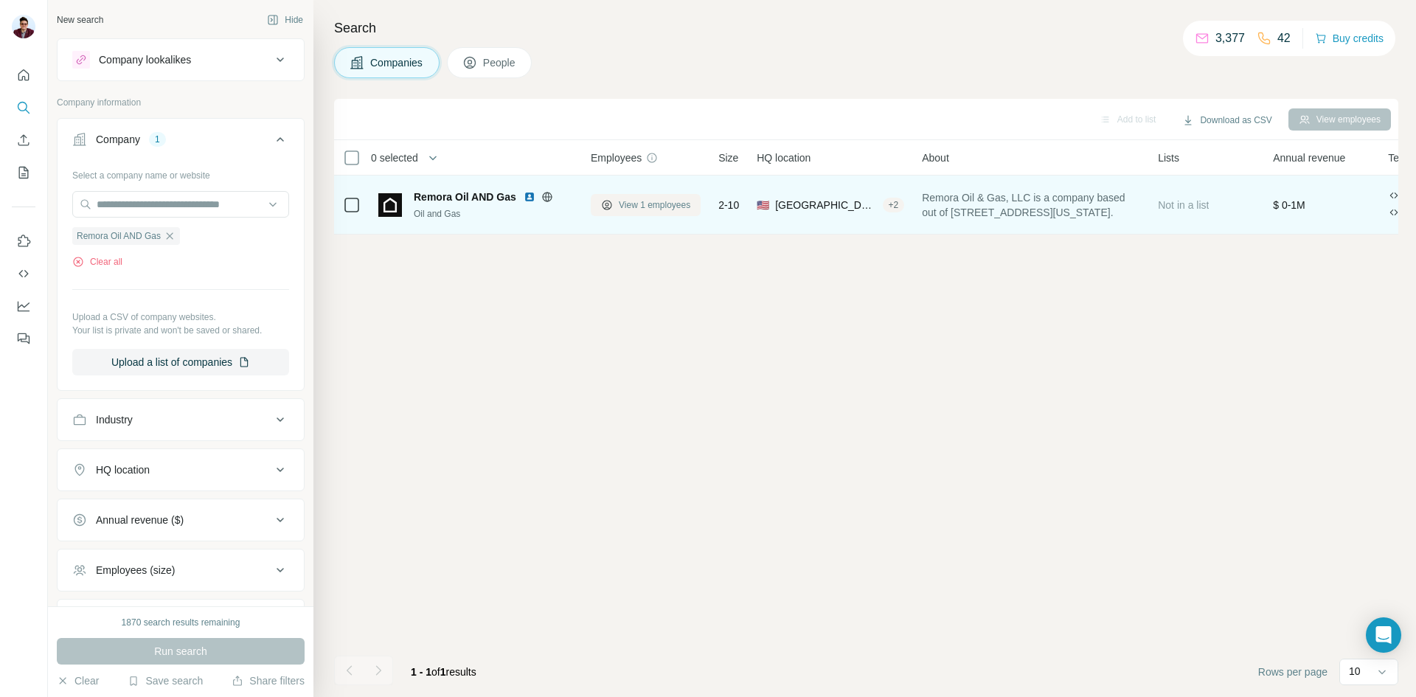
click at [626, 214] on button "View 1 employees" at bounding box center [646, 205] width 110 height 22
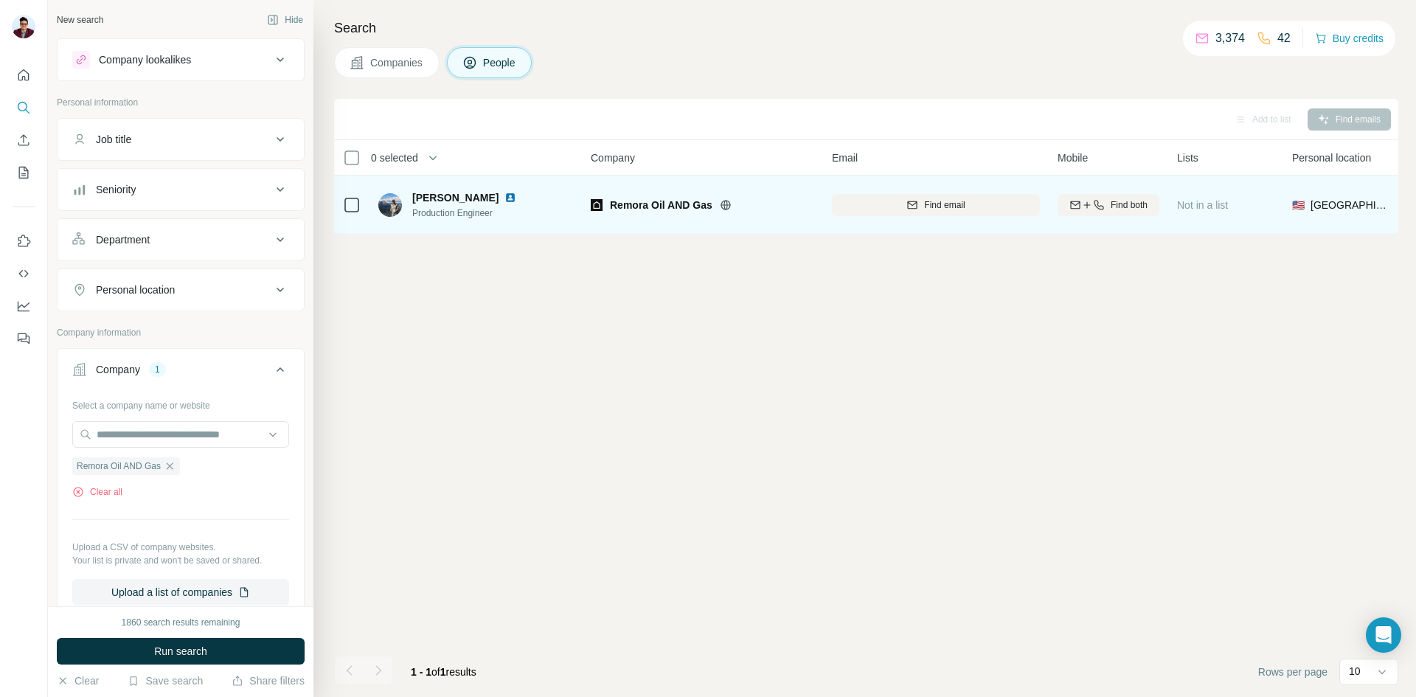
click at [504, 197] on img at bounding box center [510, 198] width 12 height 12
click at [504, 199] on img at bounding box center [510, 198] width 12 height 12
